Goal: Transaction & Acquisition: Purchase product/service

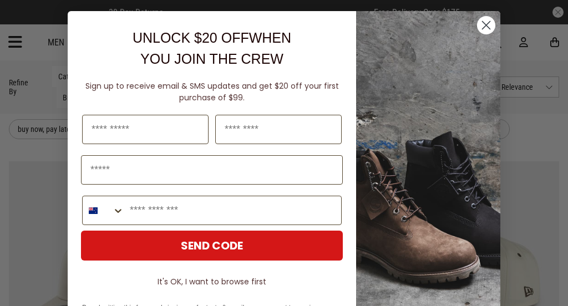
click at [477, 23] on icon "Close dialog" at bounding box center [486, 25] width 19 height 19
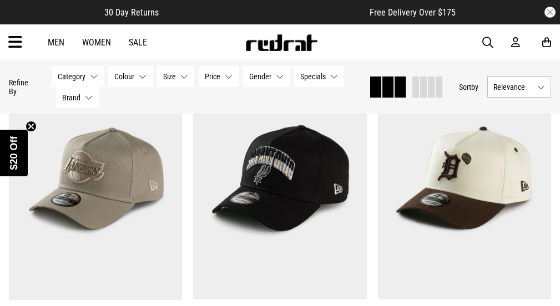
scroll to position [1459, 0]
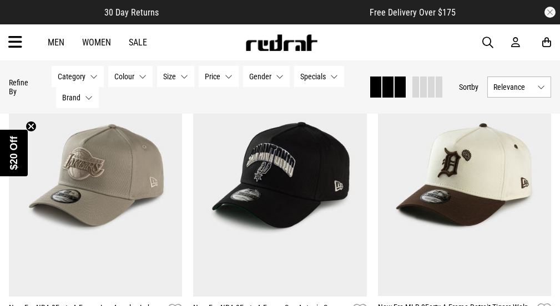
click at [333, 78] on button "Specials None selected" at bounding box center [319, 76] width 50 height 21
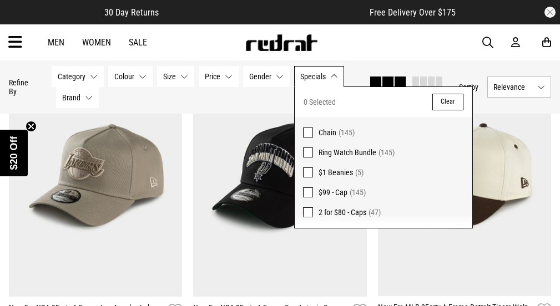
click at [332, 80] on button "Specials None selected" at bounding box center [319, 76] width 50 height 21
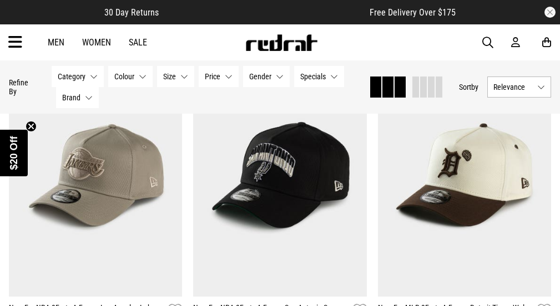
click at [483, 41] on span "button" at bounding box center [487, 42] width 11 height 13
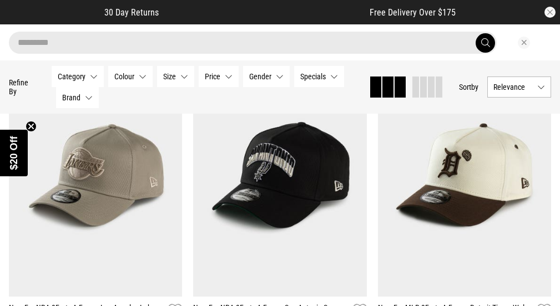
type input "********"
click at [475, 33] on button "submit" at bounding box center [484, 42] width 19 height 19
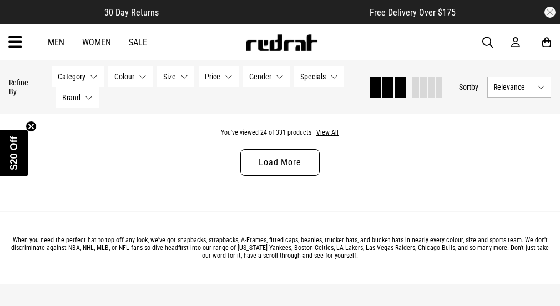
scroll to position [2716, 0]
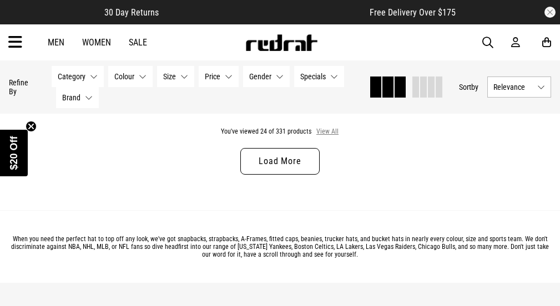
click at [332, 127] on button "View All" at bounding box center [327, 132] width 23 height 10
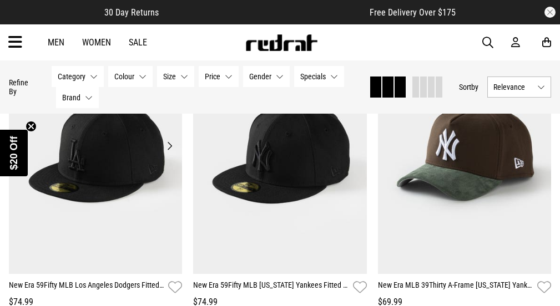
scroll to position [4414, 0]
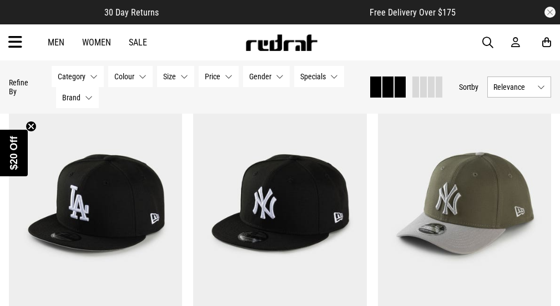
scroll to position [6643, 0]
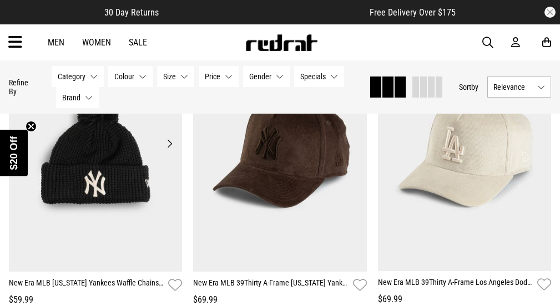
scroll to position [9953, 0]
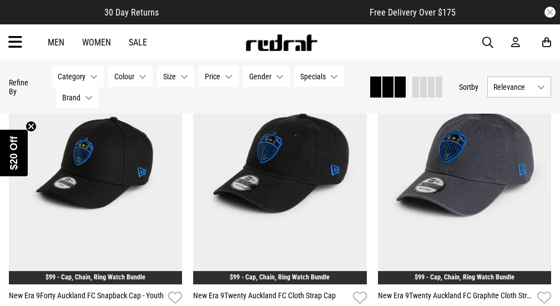
scroll to position [12872, 0]
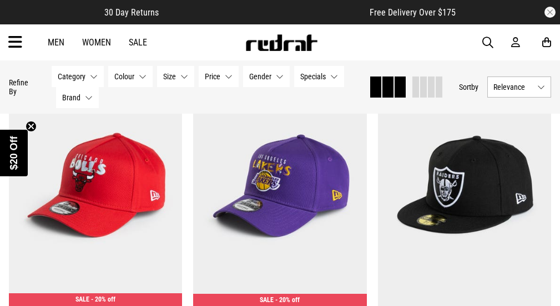
scroll to position [15134, 0]
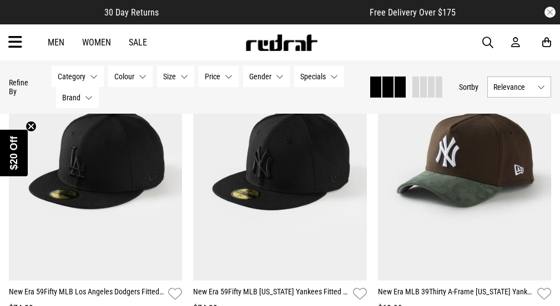
scroll to position [4406, 0]
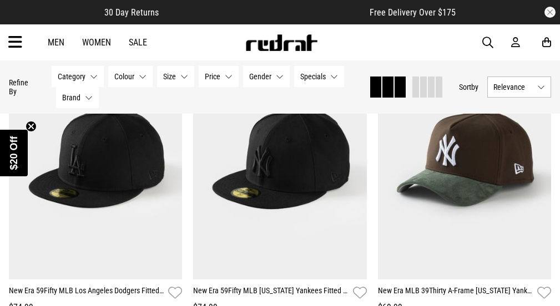
click at [117, 189] on img at bounding box center [96, 158] width 174 height 243
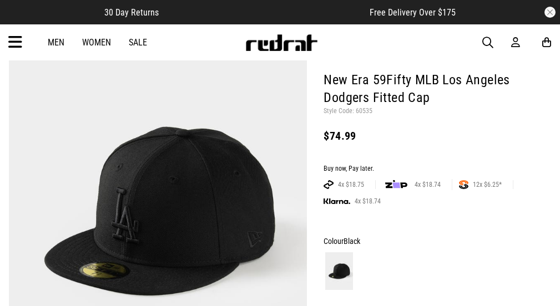
scroll to position [108, 0]
